Goal: Task Accomplishment & Management: Manage account settings

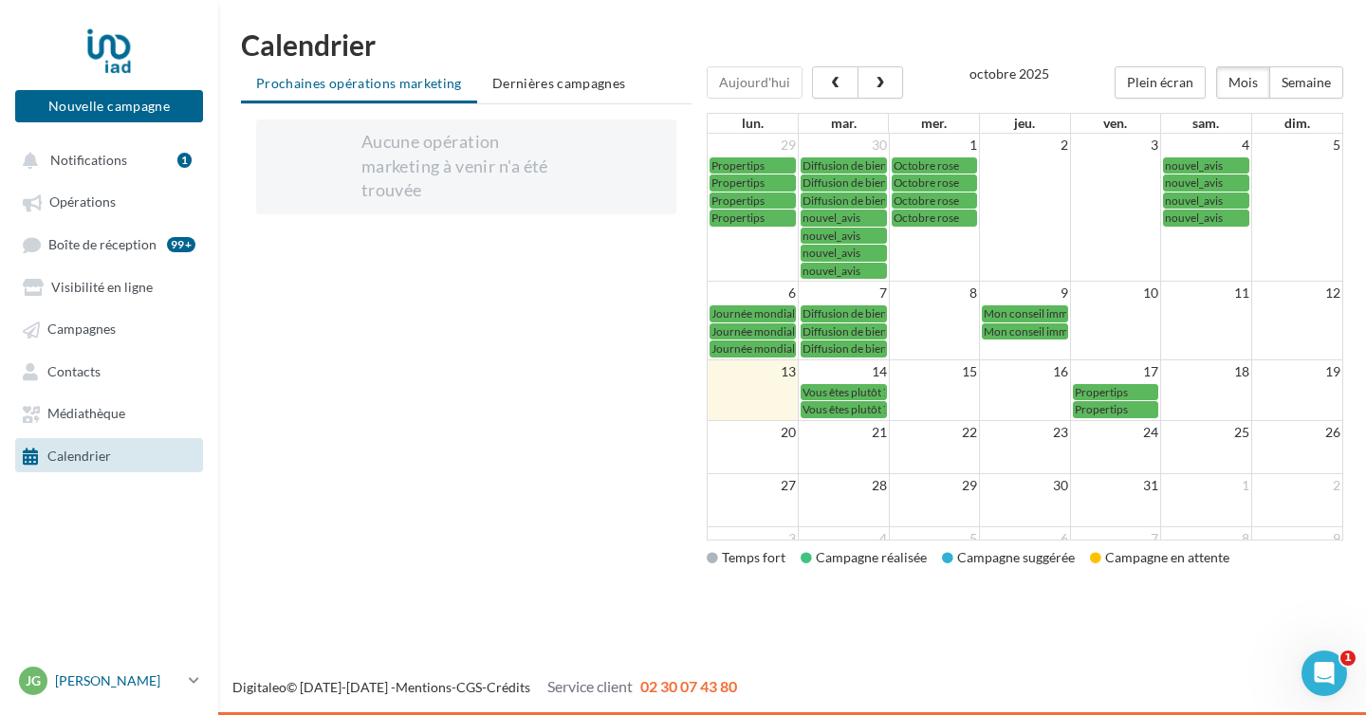
click at [117, 683] on p "[PERSON_NAME]" at bounding box center [118, 680] width 126 height 19
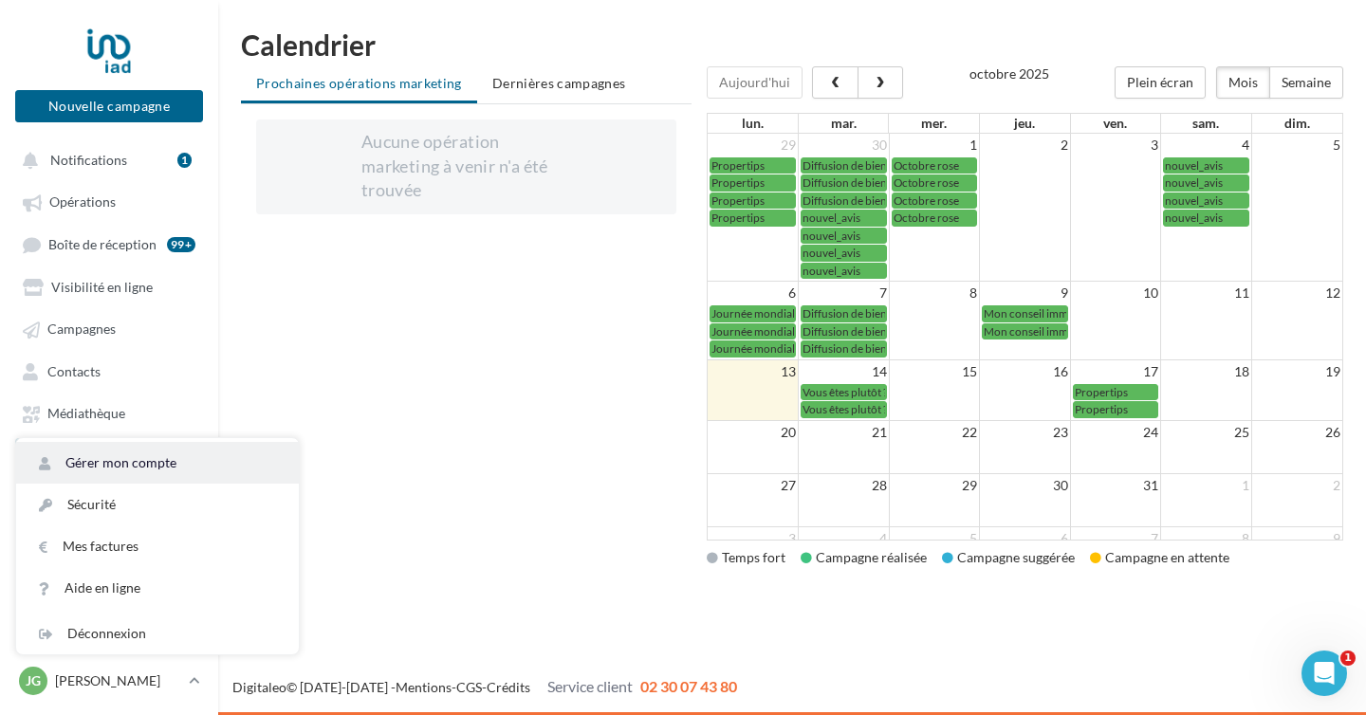
click at [113, 473] on link "Gérer mon compte" at bounding box center [157, 463] width 283 height 42
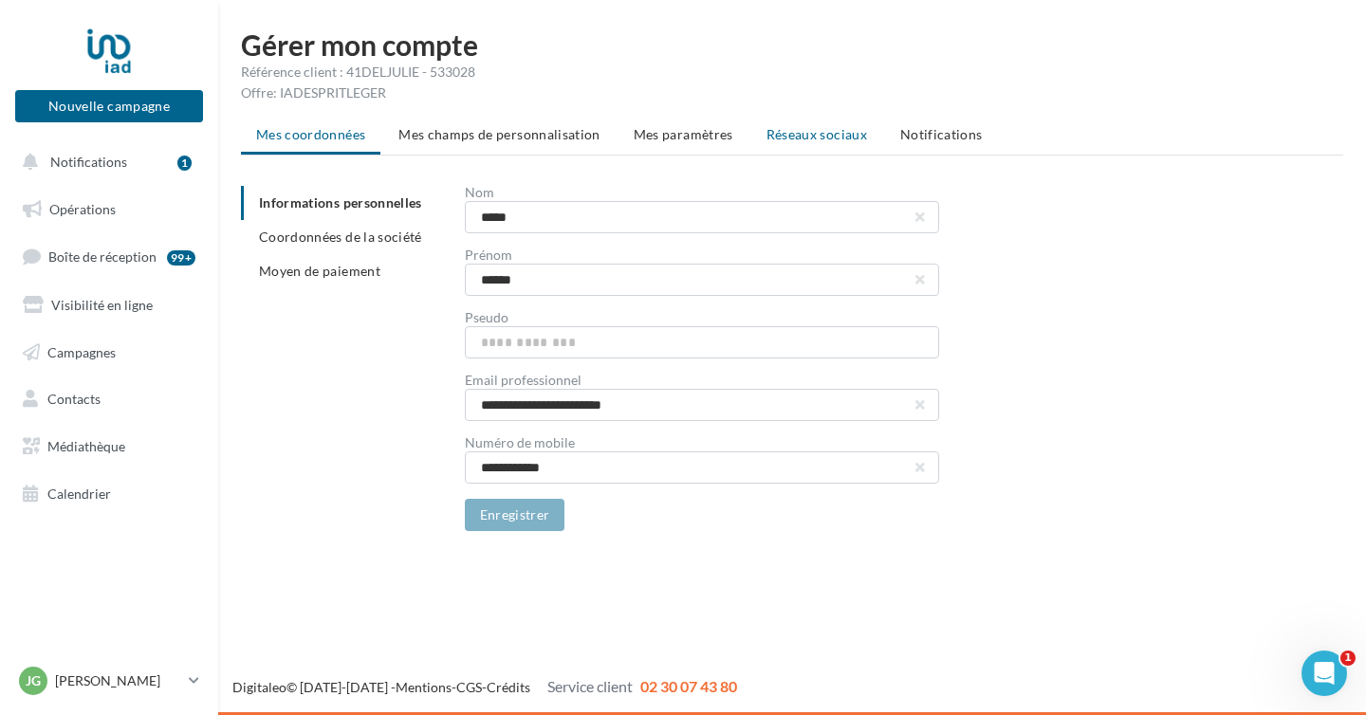
click at [845, 137] on span "Réseaux sociaux" at bounding box center [816, 134] width 101 height 16
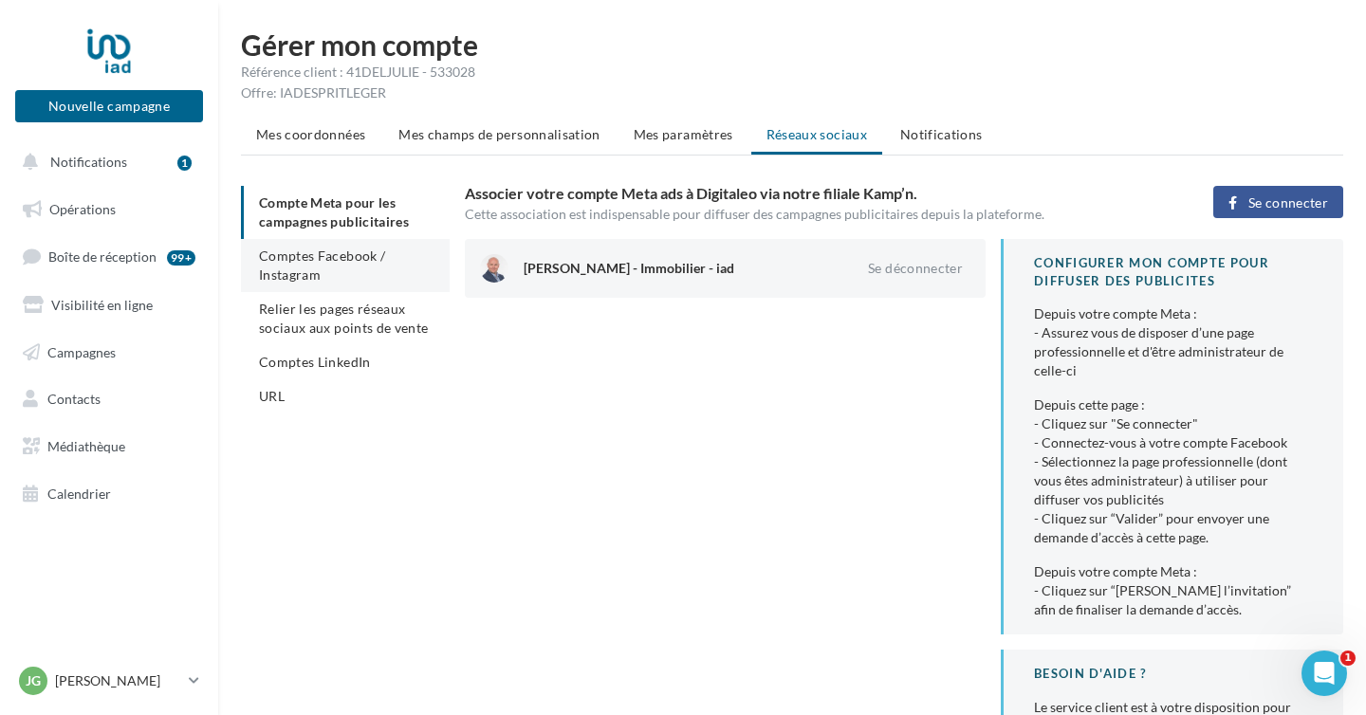
click at [292, 264] on span "Comptes Facebook / Instagram" at bounding box center [322, 265] width 126 height 35
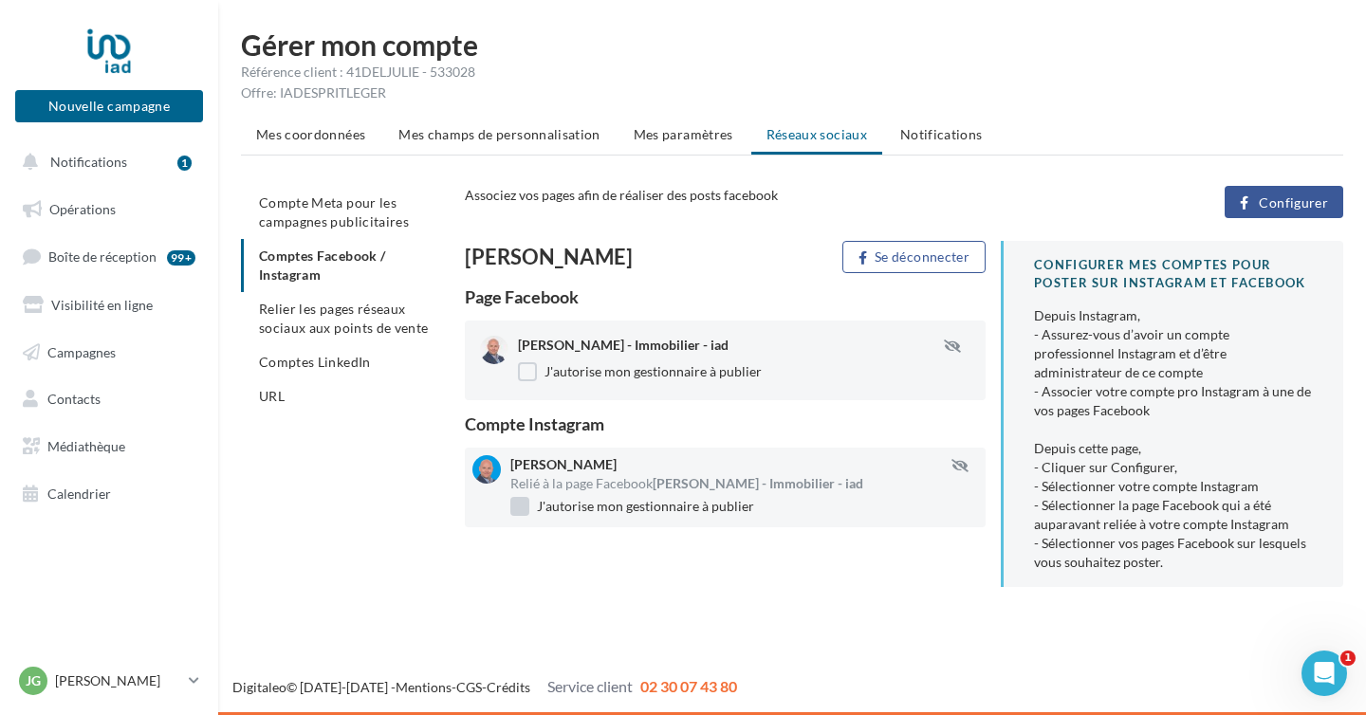
click at [522, 506] on label "J'autorise mon gestionnaire à publier" at bounding box center [632, 506] width 244 height 19
click at [324, 358] on span "Comptes LinkedIn" at bounding box center [315, 362] width 112 height 16
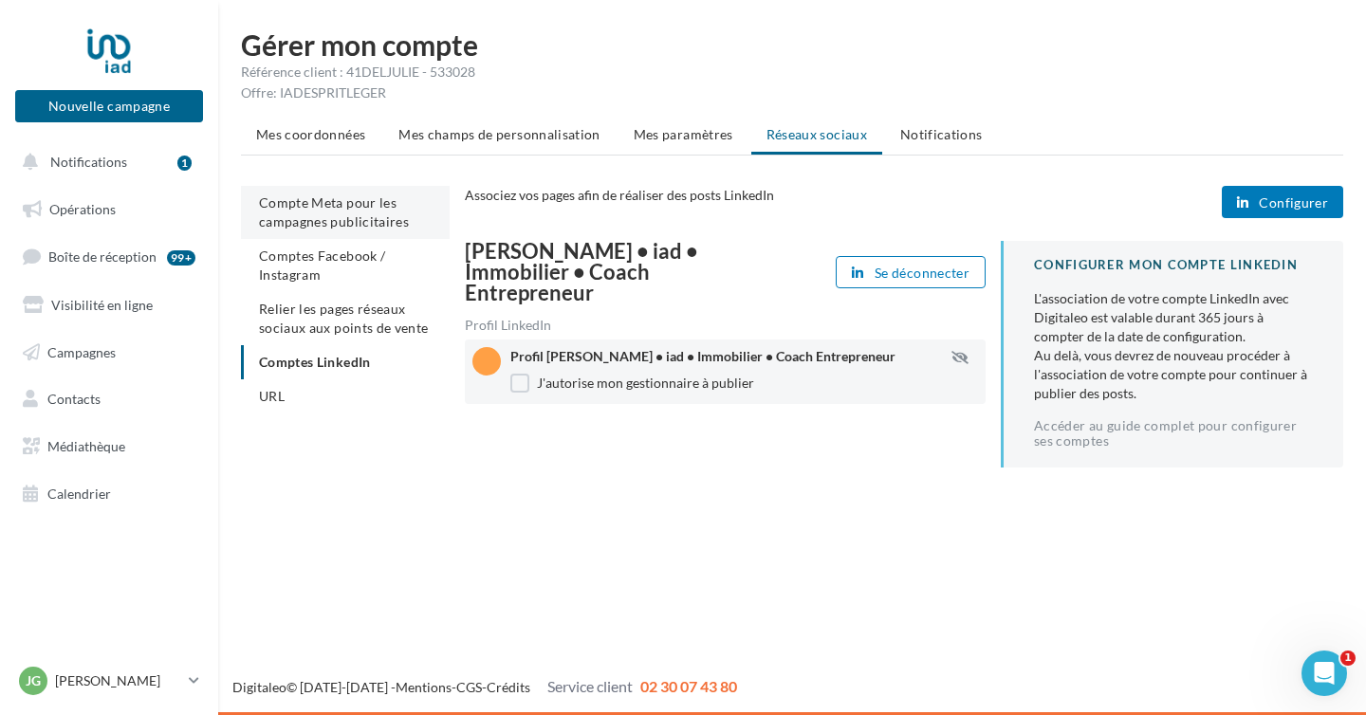
click at [328, 228] on span "Compte Meta pour les campagnes publicitaires" at bounding box center [334, 211] width 150 height 35
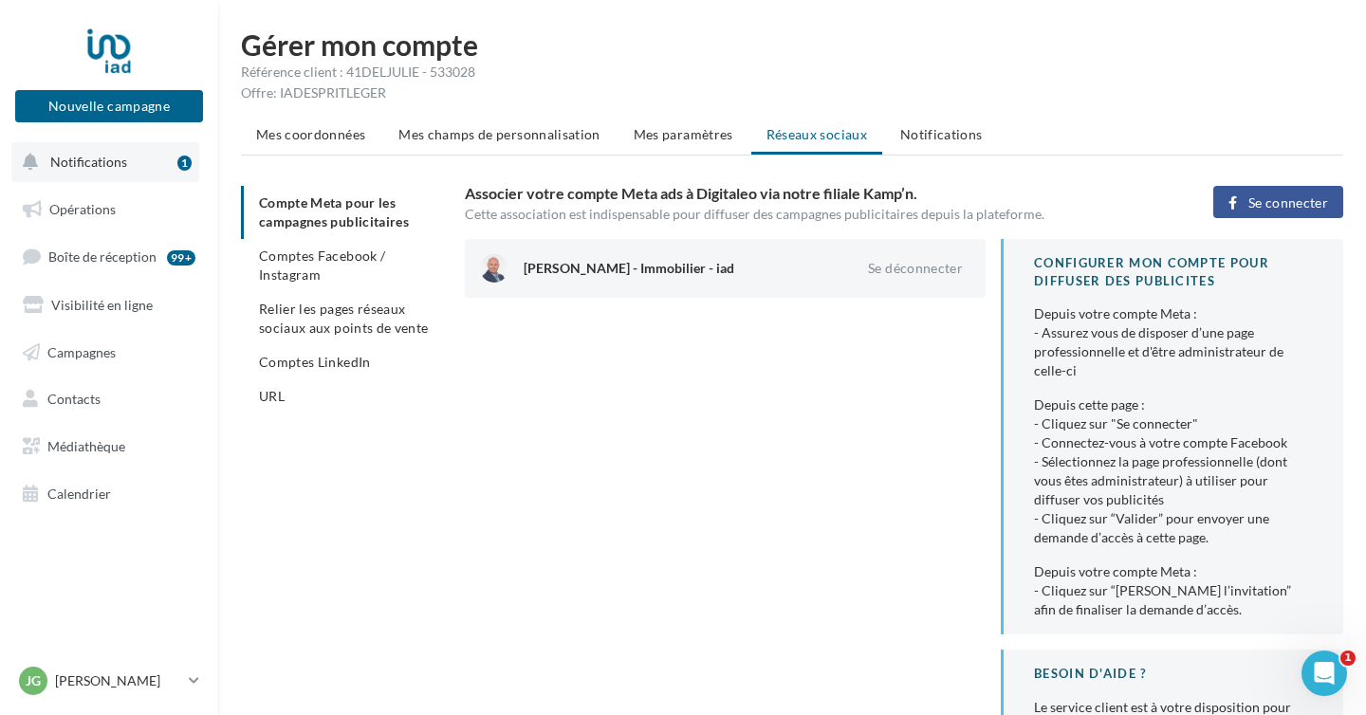
click at [139, 172] on button "Notifications 1" at bounding box center [105, 162] width 188 height 40
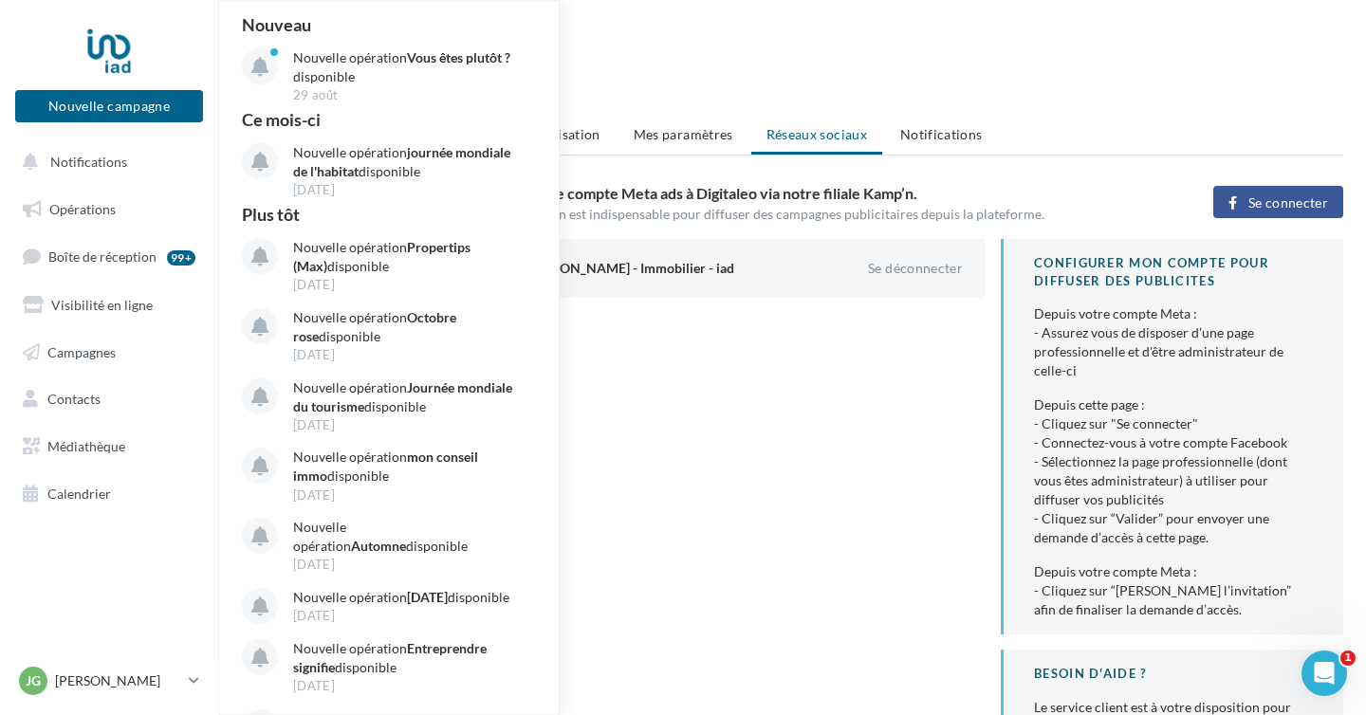
click at [631, 57] on h1 "Gérer mon compte" at bounding box center [792, 44] width 1102 height 28
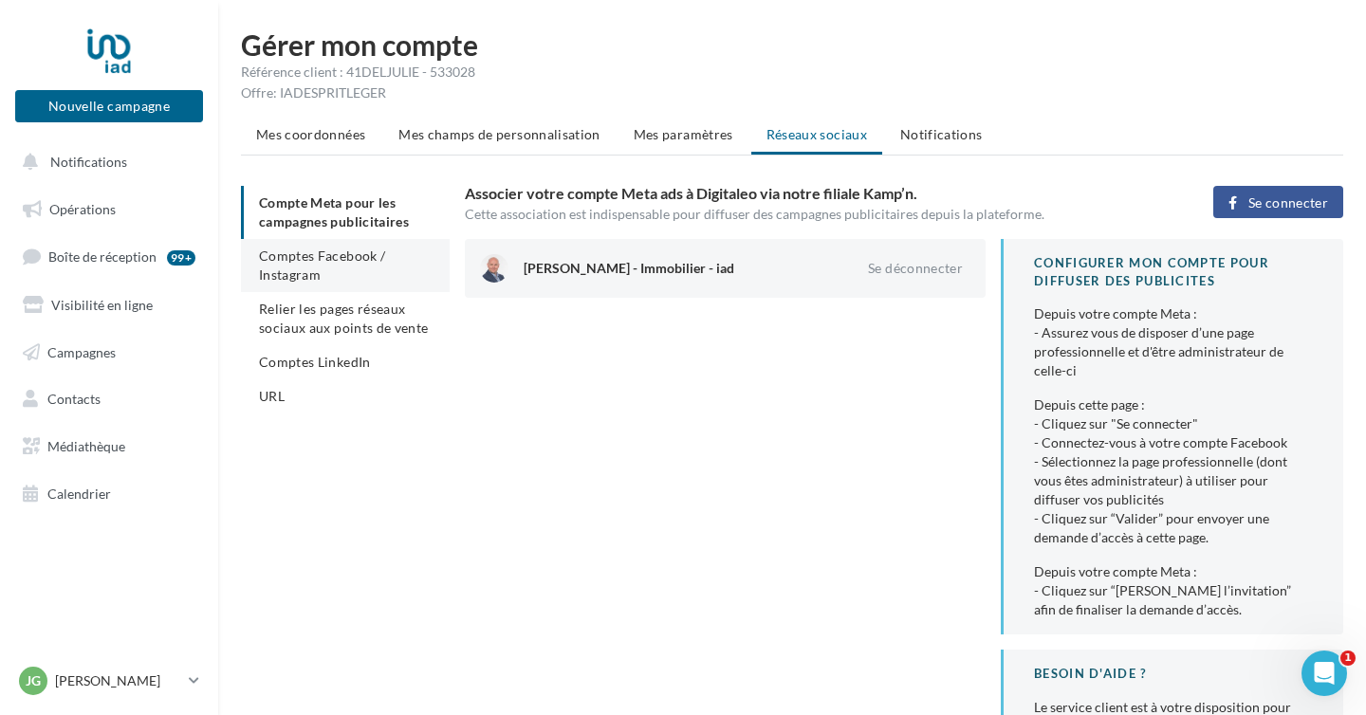
click at [337, 275] on li "Comptes Facebook / Instagram" at bounding box center [345, 265] width 209 height 53
